Goal: Book appointment/travel/reservation

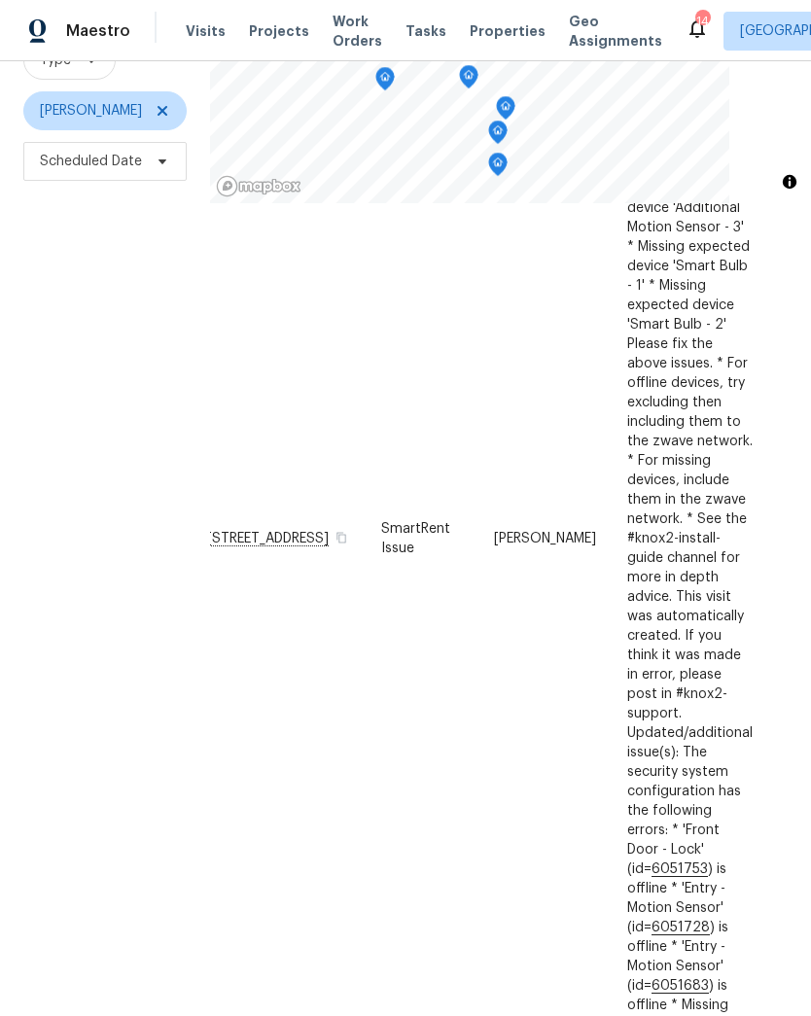
scroll to position [1500, 26]
click at [0, 0] on span at bounding box center [0, 0] width 0 height 0
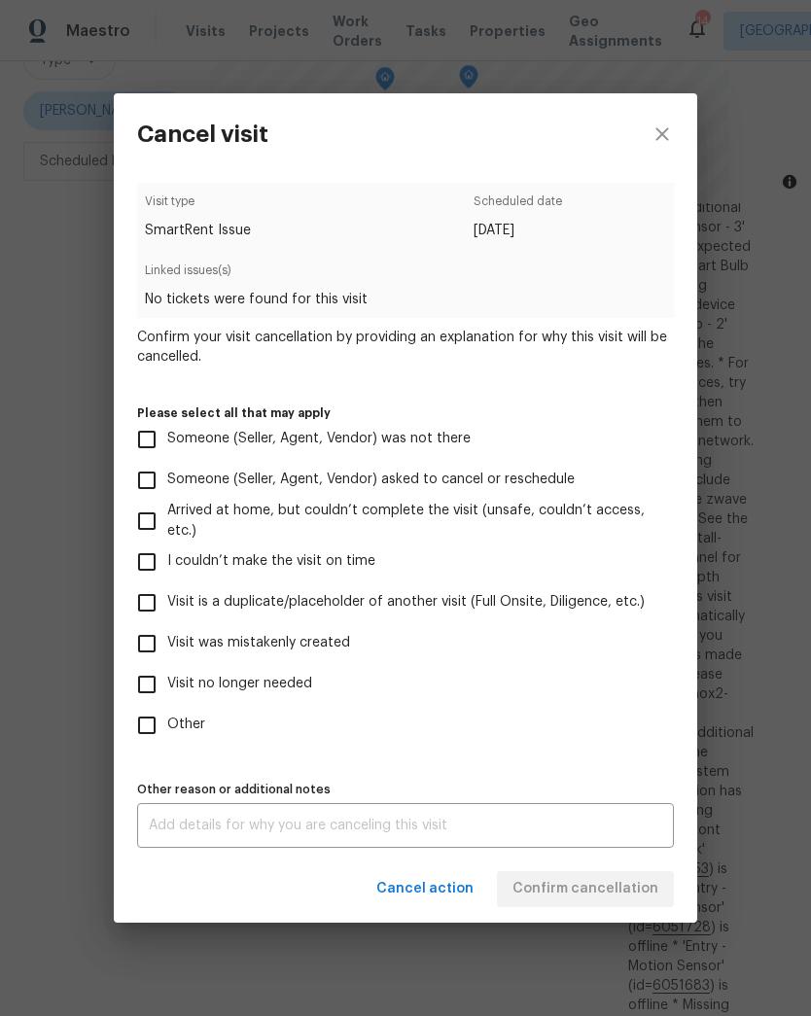
click at [144, 729] on input "Other" at bounding box center [146, 725] width 41 height 41
checkbox input "true"
click at [572, 824] on textarea at bounding box center [406, 826] width 514 height 14
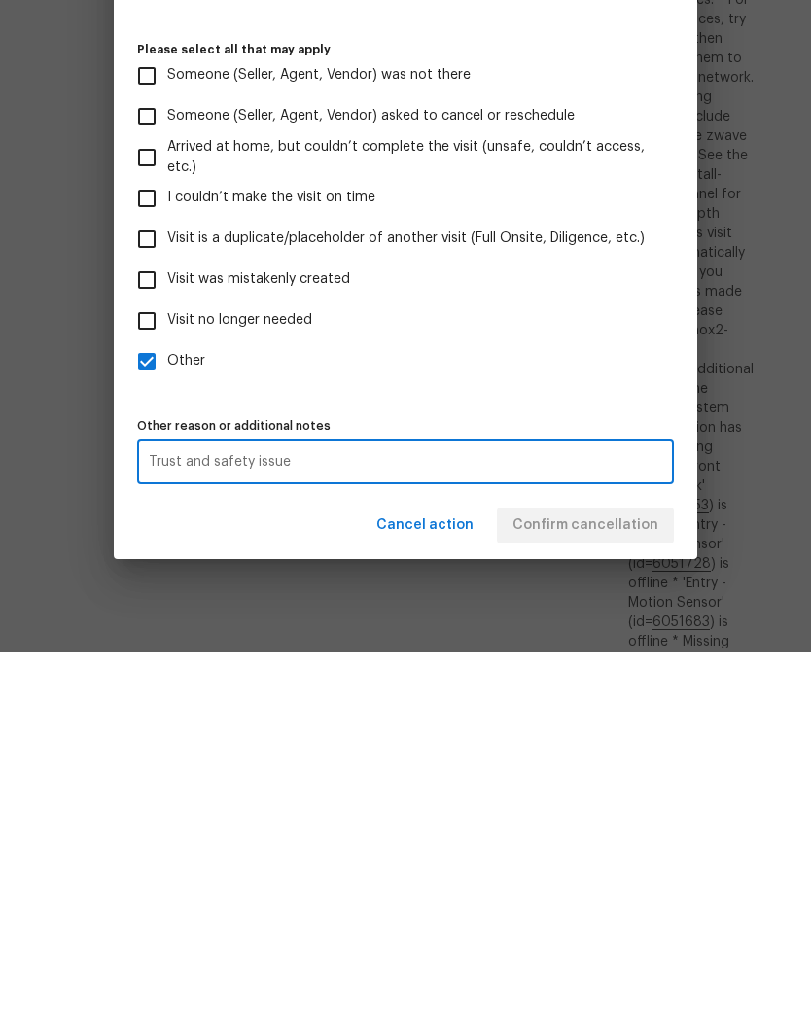
type textarea "Trust and safety issue"
click at [620, 705] on label "Other" at bounding box center [392, 725] width 532 height 41
click at [167, 705] on input "Other" at bounding box center [146, 725] width 41 height 41
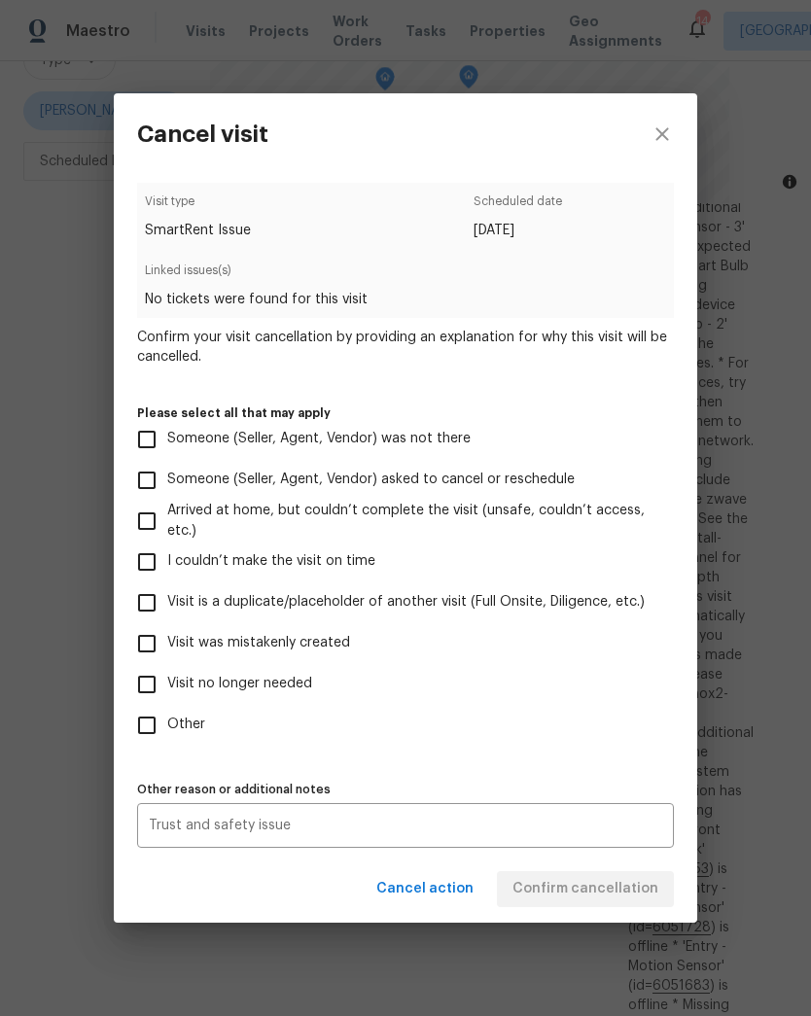
click at [142, 723] on input "Other" at bounding box center [146, 725] width 41 height 41
checkbox input "true"
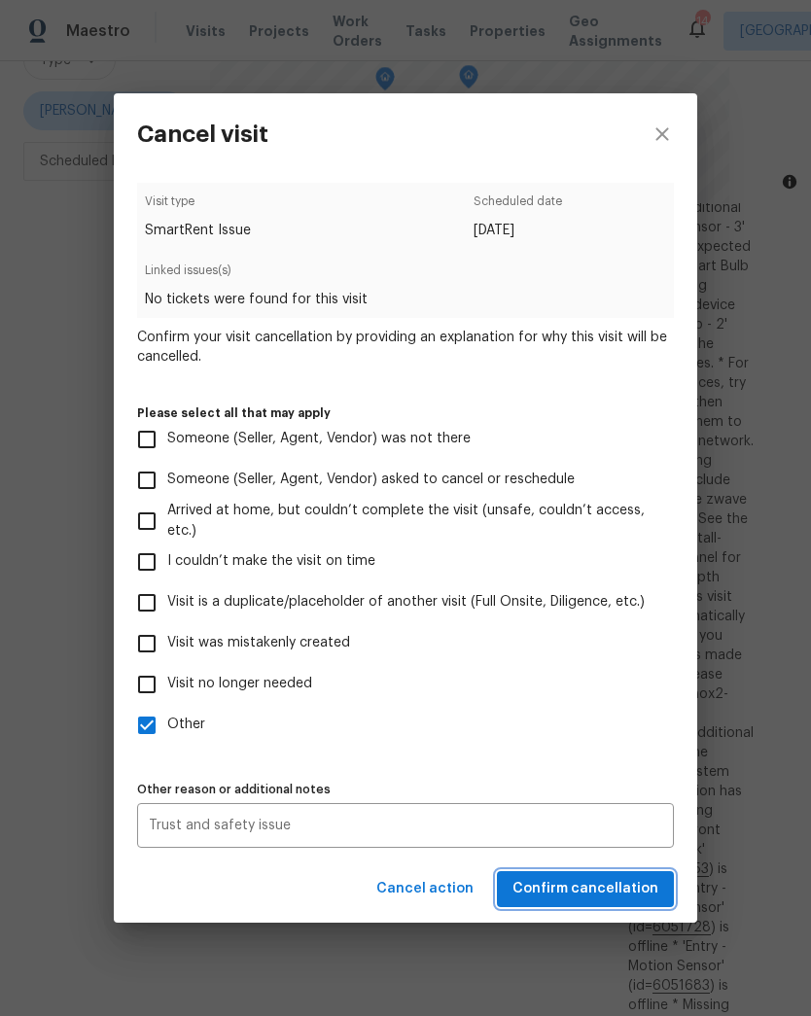
click at [631, 895] on span "Confirm cancellation" at bounding box center [586, 889] width 146 height 24
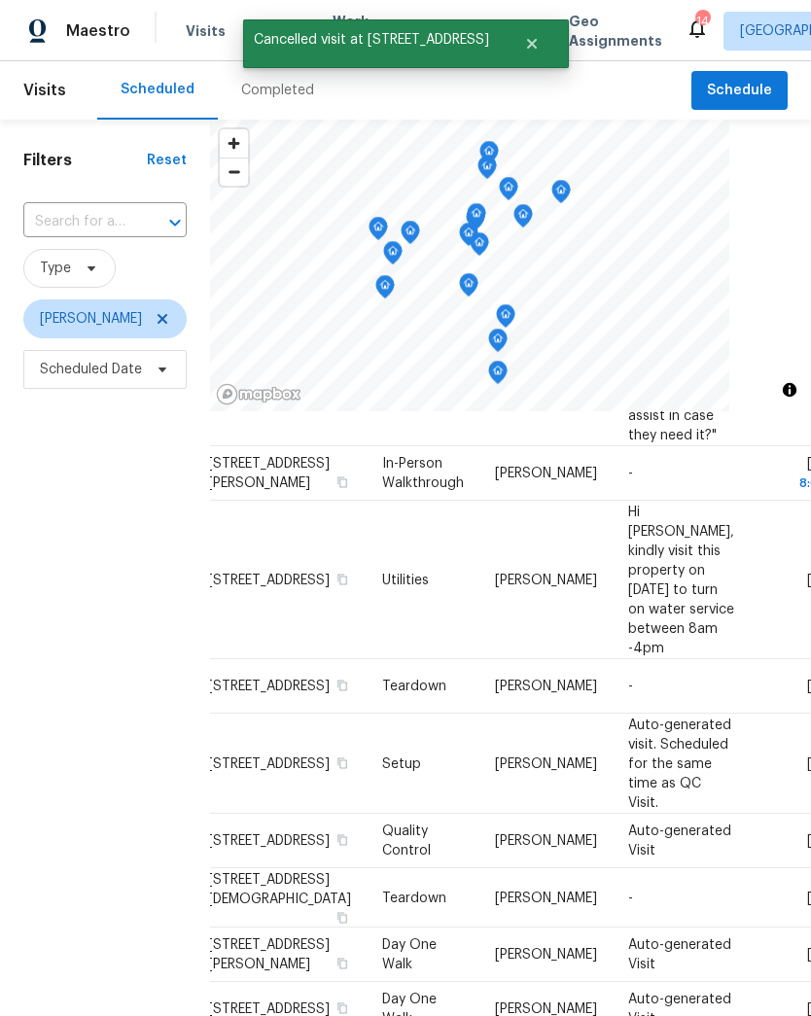
scroll to position [1500, 0]
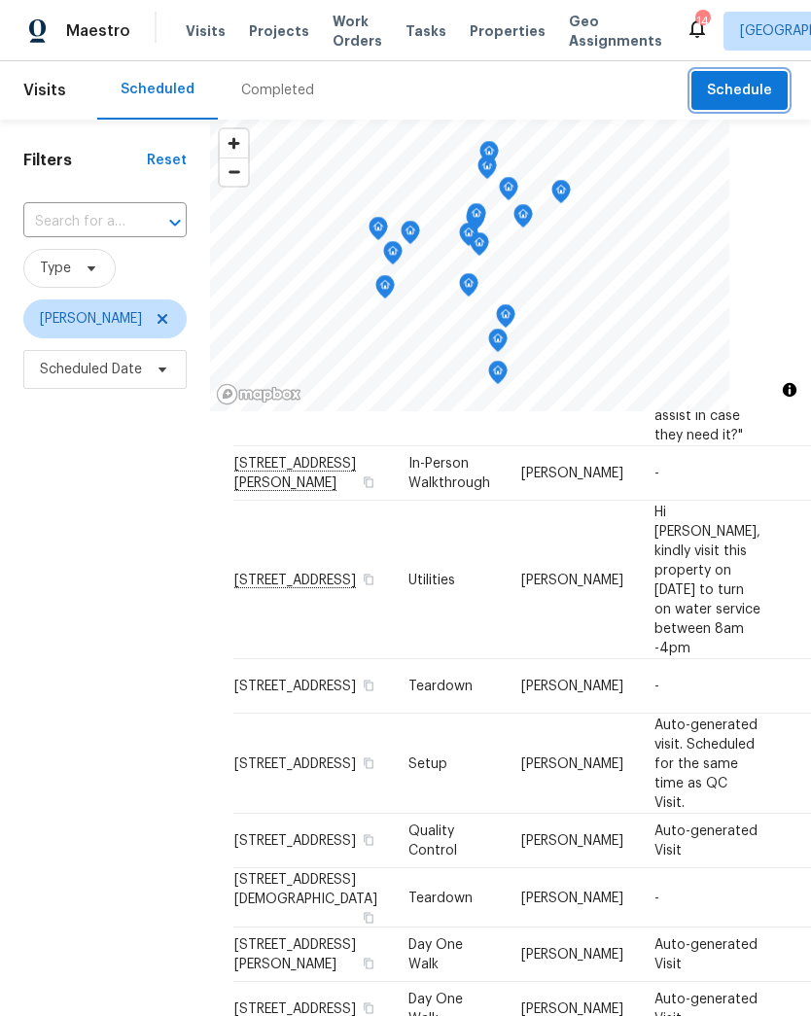
click at [743, 83] on span "Schedule" at bounding box center [739, 91] width 65 height 24
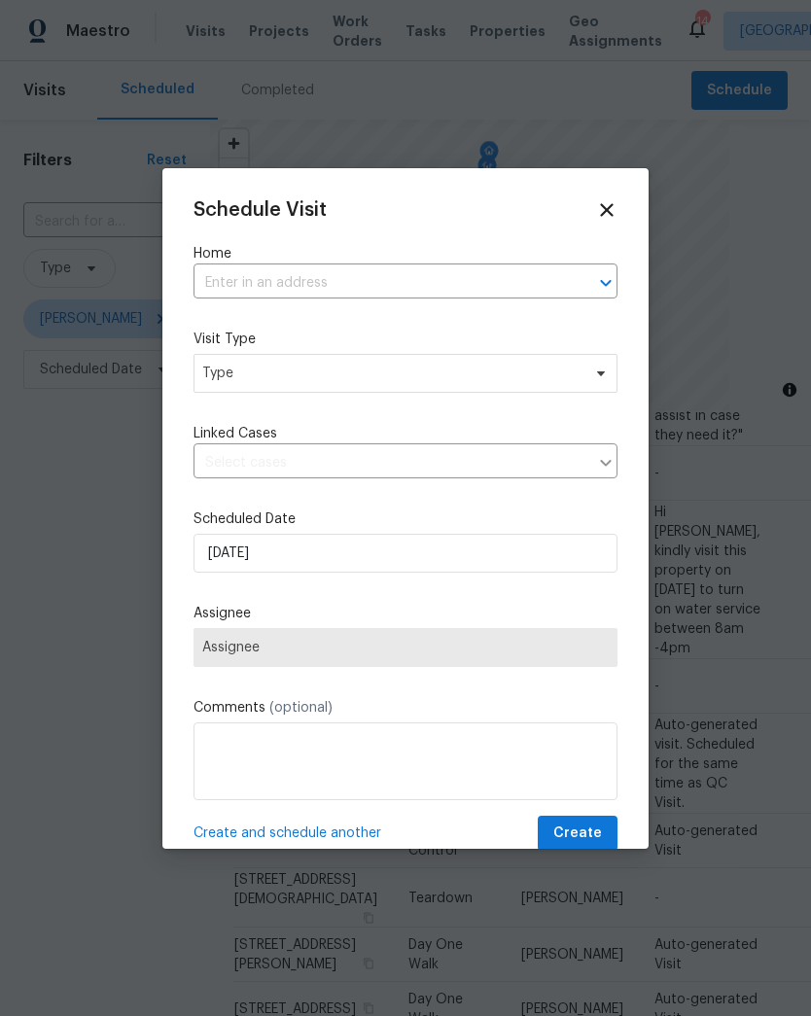
click at [537, 280] on input "text" at bounding box center [379, 283] width 370 height 30
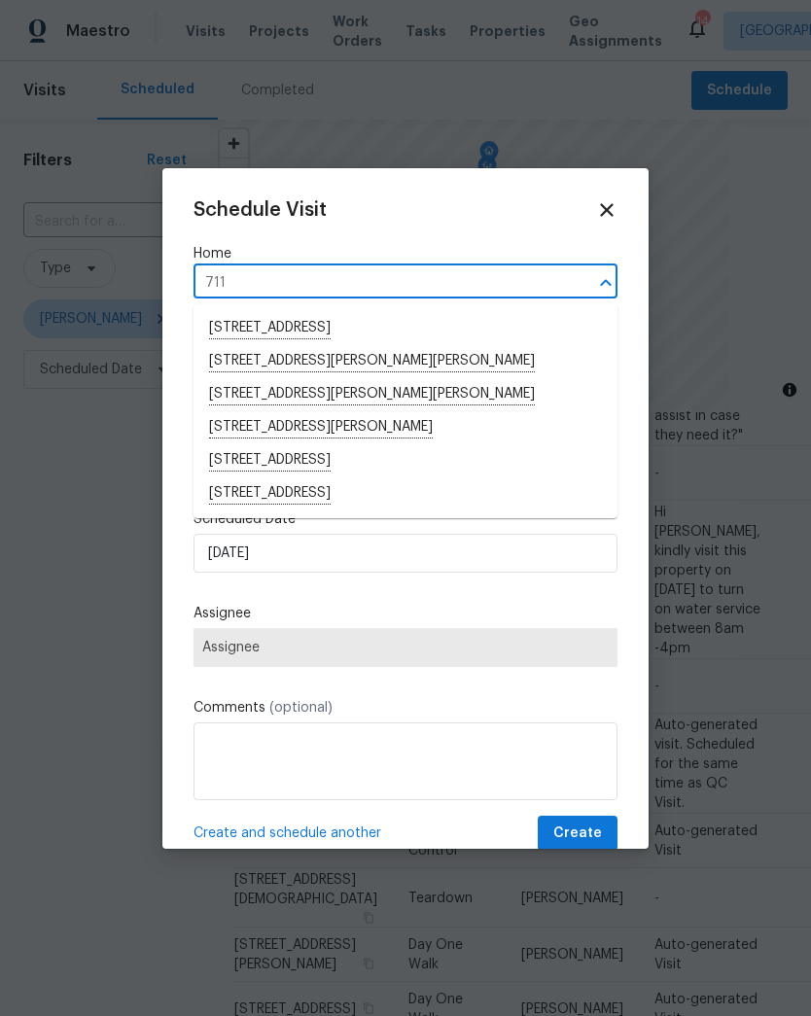
type input "711"
click at [457, 496] on li "711 Lafayette Ave, Colonial Heights, VA 23834" at bounding box center [406, 494] width 424 height 33
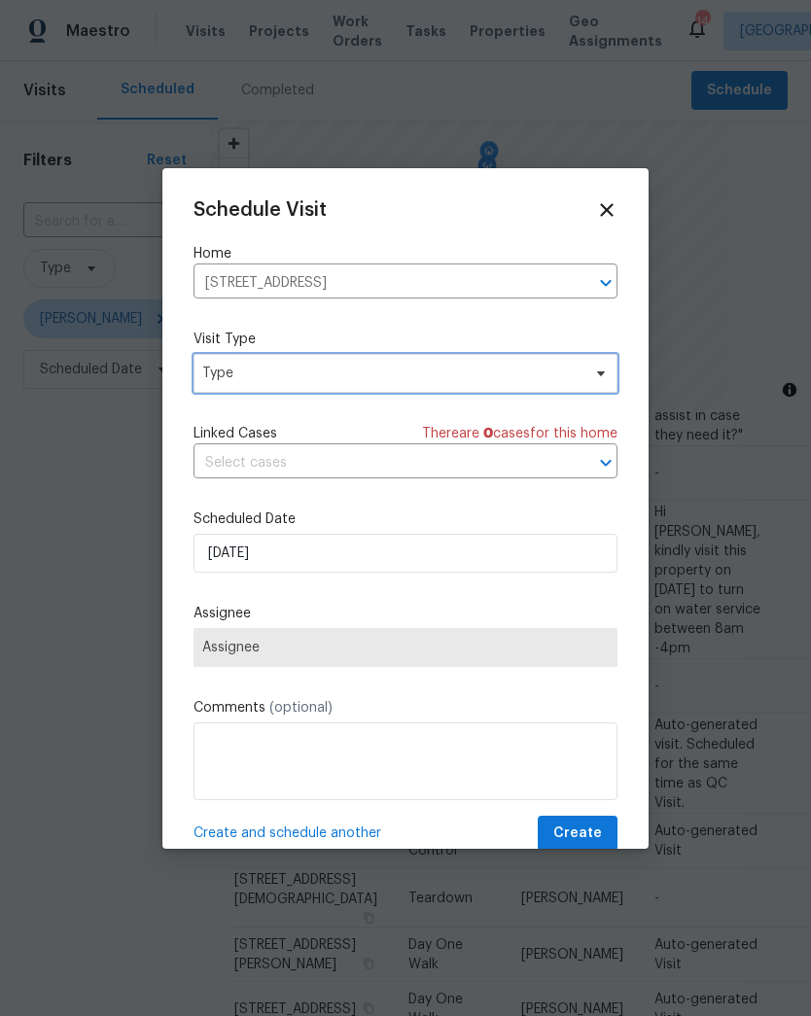
click at [594, 377] on icon at bounding box center [601, 374] width 16 height 16
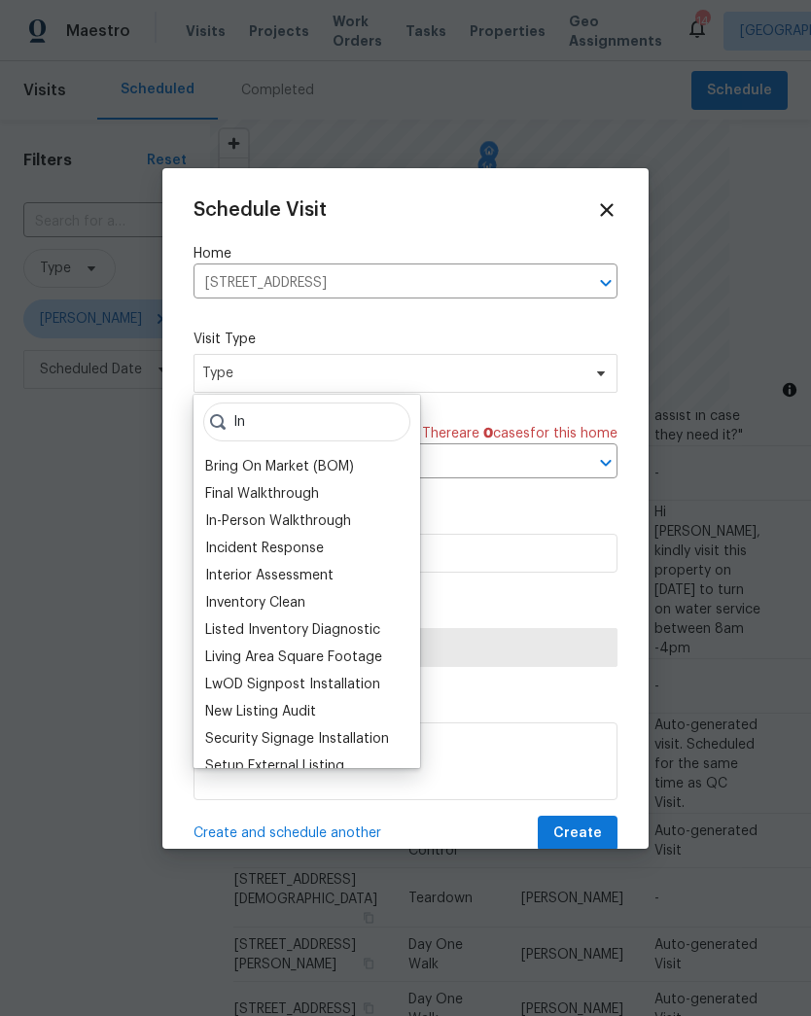
type input "In"
click at [215, 522] on div "In-Person Walkthrough" at bounding box center [278, 521] width 146 height 19
type input "08/13/2025 9:35 am"
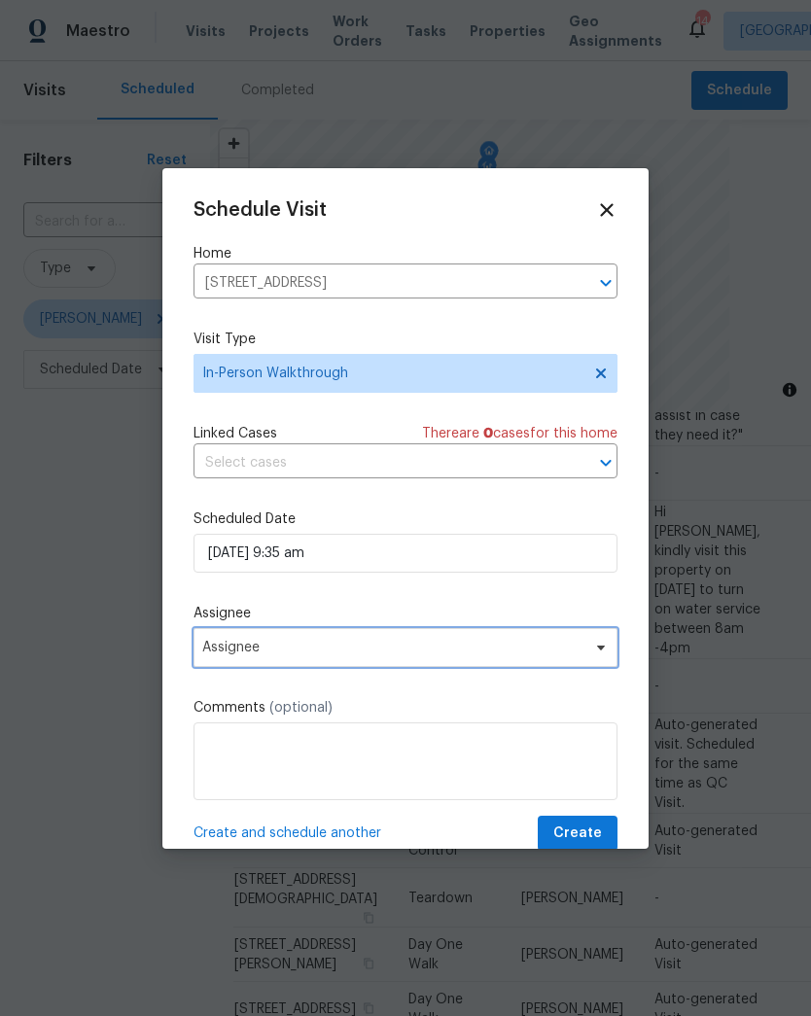
click at [591, 654] on span at bounding box center [598, 648] width 21 height 16
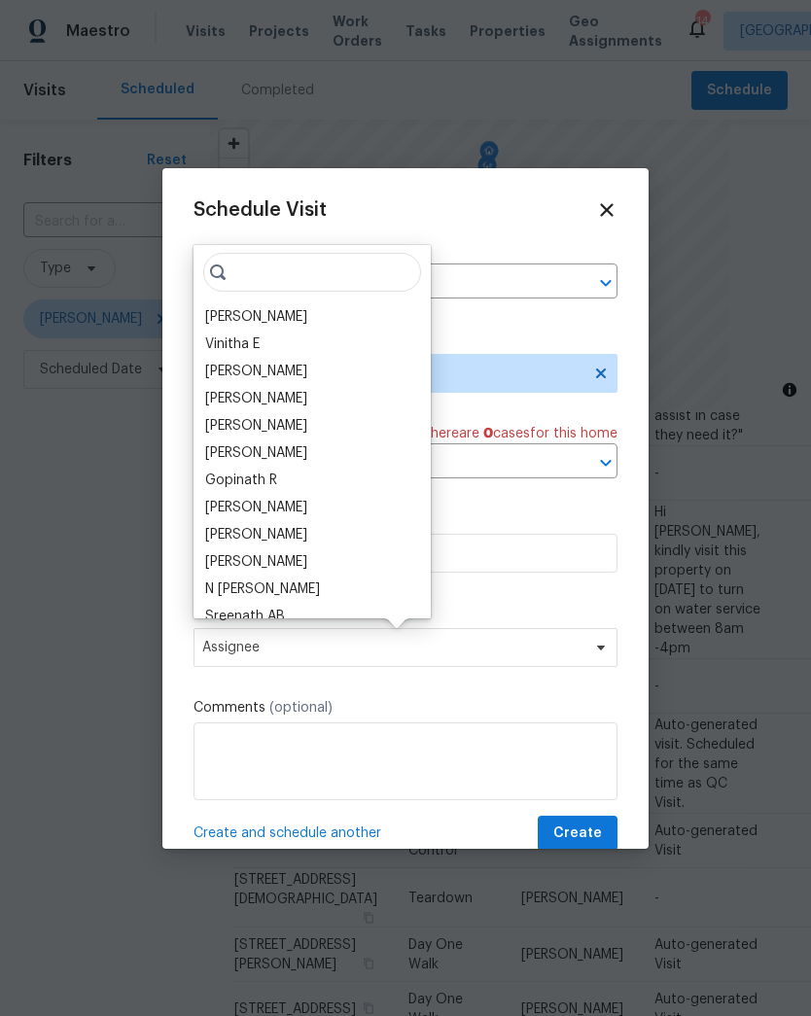
click at [218, 312] on div "[PERSON_NAME]" at bounding box center [256, 316] width 102 height 19
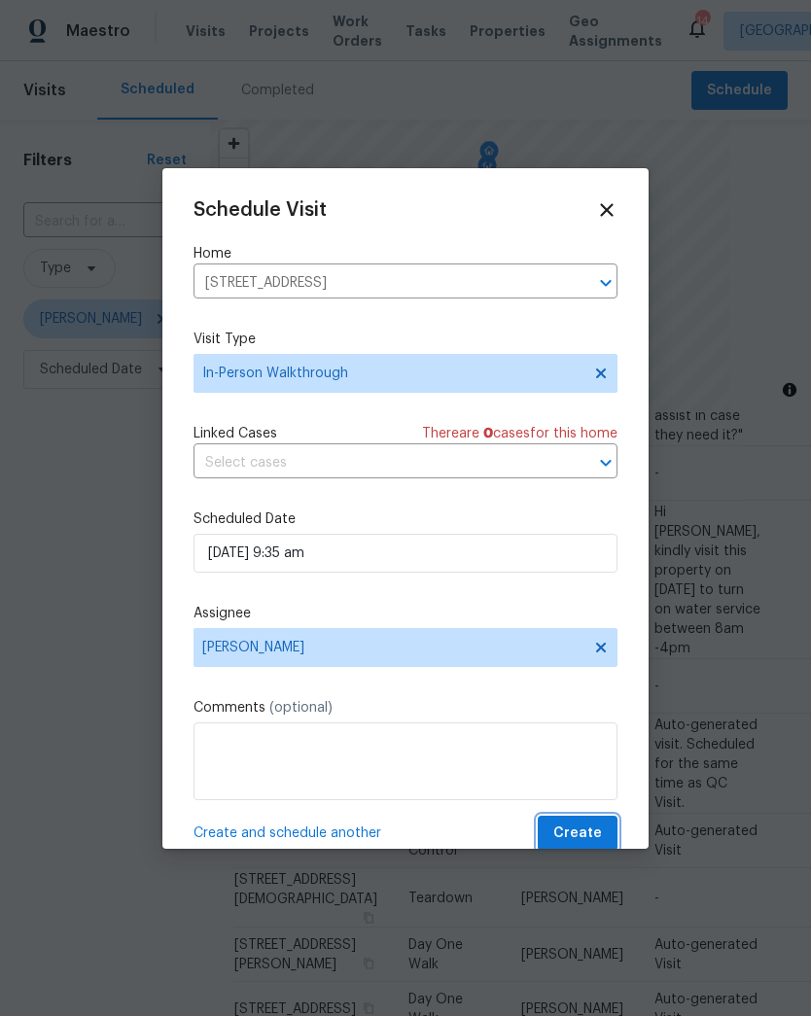
click at [575, 826] on span "Create" at bounding box center [577, 834] width 49 height 24
